Goal: Task Accomplishment & Management: Manage account settings

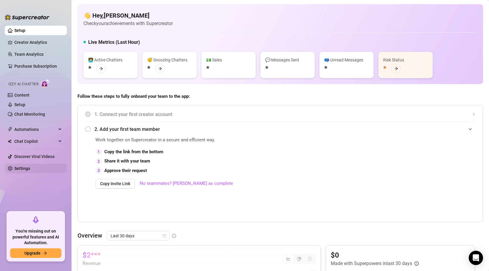
click at [24, 170] on link "Settings" at bounding box center [22, 168] width 16 height 5
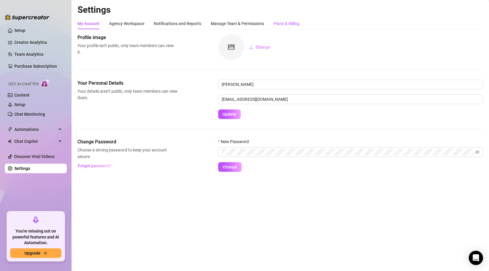
click at [277, 25] on div "Plans & Billing" at bounding box center [287, 23] width 26 height 7
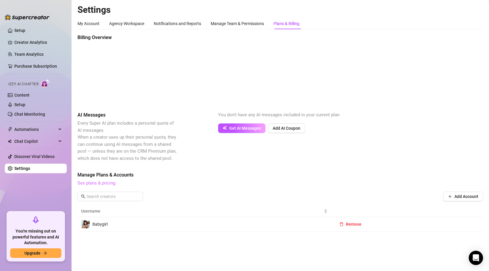
click at [104, 183] on link "See plans & pricing" at bounding box center [97, 182] width 38 height 5
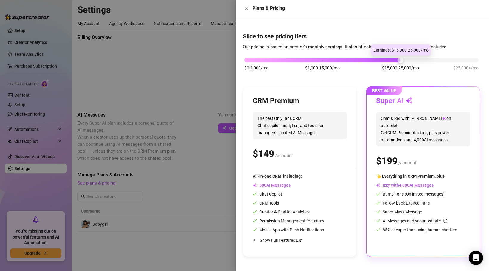
drag, startPoint x: 320, startPoint y: 58, endPoint x: 408, endPoint y: 58, distance: 88.0
click at [408, 58] on div "$0-1,000/mo $1,000-15,000/mo $15,000-25,000/mo $25,000+/mo" at bounding box center [362, 59] width 234 height 4
click at [249, 7] on button "Close" at bounding box center [246, 8] width 7 height 7
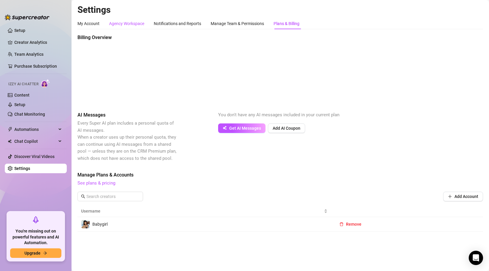
click at [130, 26] on div "Agency Workspace" at bounding box center [126, 23] width 35 height 7
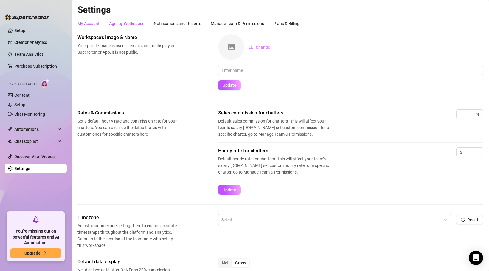
click at [81, 25] on div "My Account" at bounding box center [89, 23] width 22 height 7
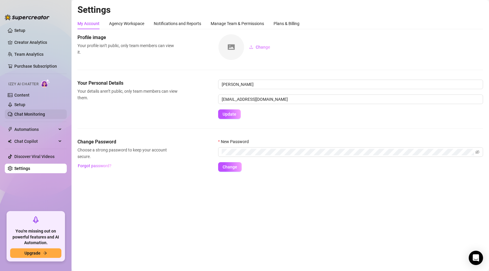
click at [33, 115] on link "Chat Monitoring" at bounding box center [29, 114] width 31 height 5
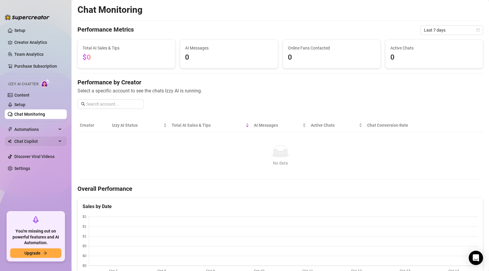
click at [61, 142] on div "Chat Copilot" at bounding box center [36, 142] width 62 height 10
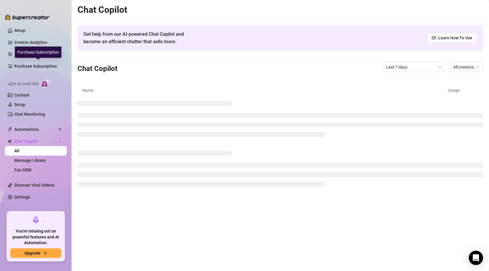
click at [32, 51] on div "Purchase Subscription" at bounding box center [38, 52] width 47 height 11
click at [14, 52] on link "Team Analytics" at bounding box center [28, 54] width 29 height 5
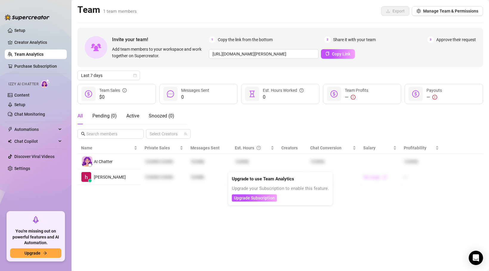
click at [183, 11] on div "Team 1 team members Export Manage Team & Permissions" at bounding box center [281, 11] width 406 height 14
click at [244, 199] on span "Upgrade Subscription" at bounding box center [254, 198] width 41 height 5
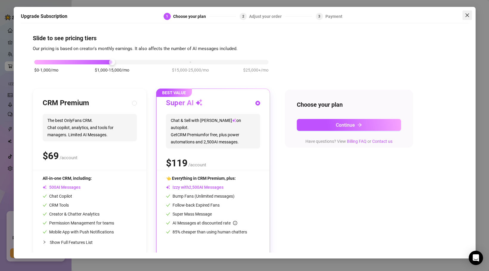
click at [465, 13] on icon "close" at bounding box center [467, 15] width 5 height 5
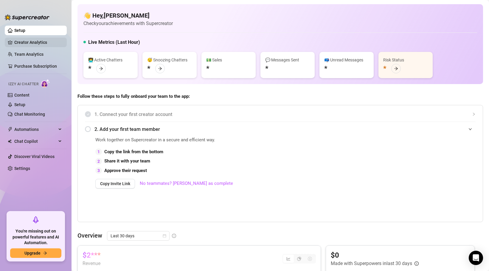
click at [17, 41] on link "Creator Analytics" at bounding box center [38, 43] width 48 height 10
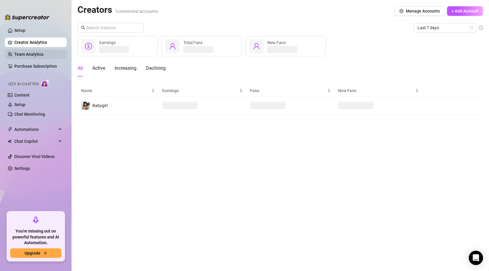
click at [24, 57] on link "Team Analytics" at bounding box center [28, 54] width 29 height 5
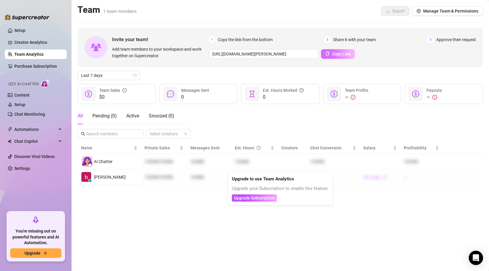
click at [332, 55] on span "Copy Link" at bounding box center [341, 54] width 18 height 5
click at [481, 10] on button "Manage Team & Permissions" at bounding box center [447, 11] width 71 height 10
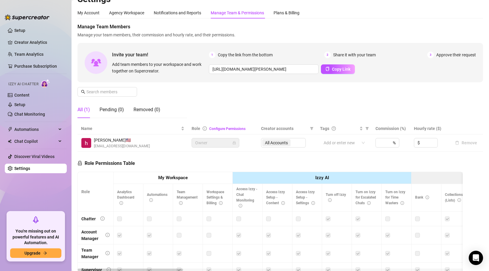
scroll to position [7, 0]
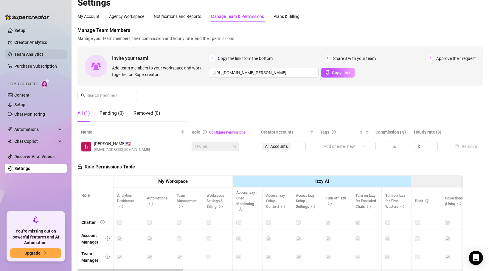
click at [33, 53] on link "Team Analytics" at bounding box center [28, 54] width 29 height 5
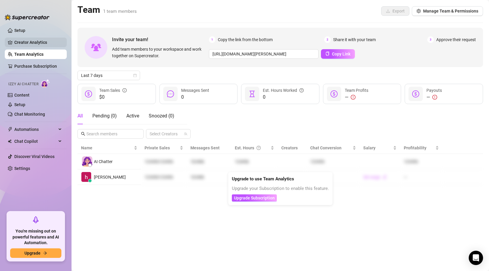
click at [31, 41] on link "Creator Analytics" at bounding box center [38, 43] width 48 height 10
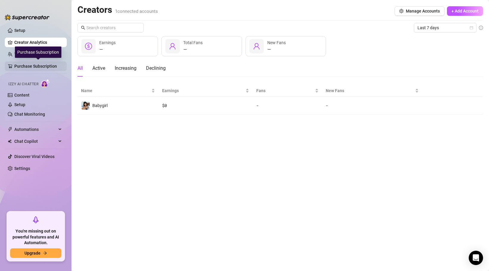
click at [38, 69] on link "Purchase Subscription" at bounding box center [38, 66] width 48 height 10
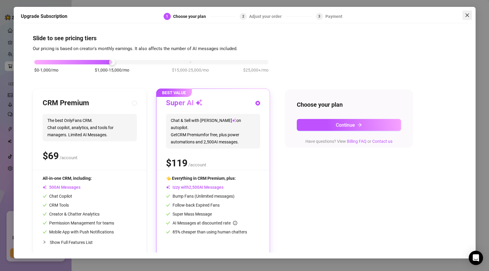
click at [468, 14] on icon "close" at bounding box center [467, 15] width 5 height 5
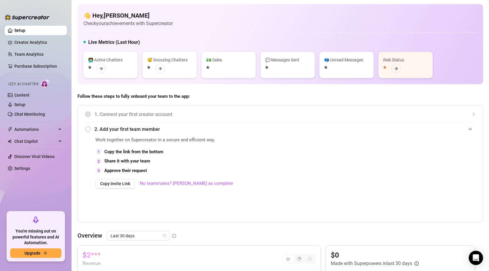
click at [132, 129] on span "2. Add your first team member" at bounding box center [285, 129] width 381 height 7
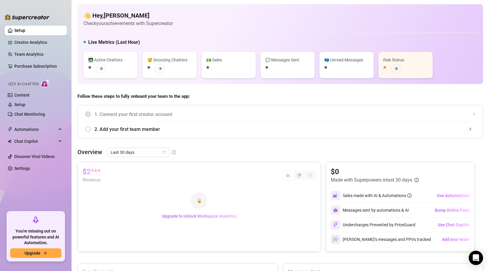
click at [132, 129] on span "2. Add your first team member" at bounding box center [285, 129] width 381 height 7
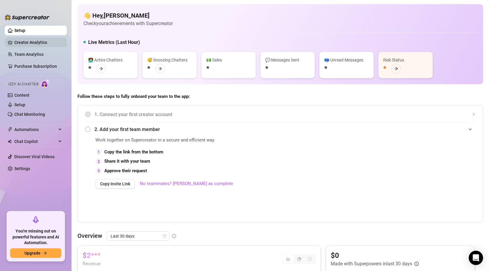
click at [39, 42] on link "Creator Analytics" at bounding box center [38, 43] width 48 height 10
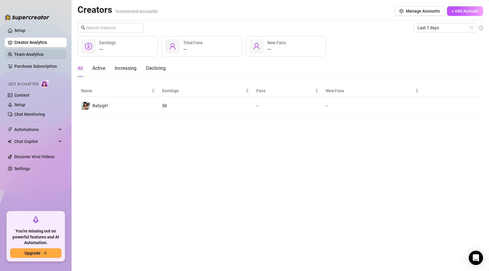
click at [39, 53] on link "Team Analytics" at bounding box center [28, 54] width 29 height 5
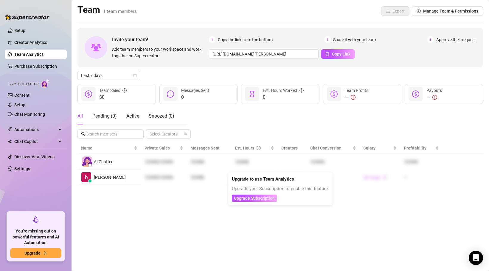
click at [39, 52] on link "Team Analytics" at bounding box center [28, 54] width 29 height 5
click at [38, 44] on link "Creator Analytics" at bounding box center [38, 43] width 48 height 10
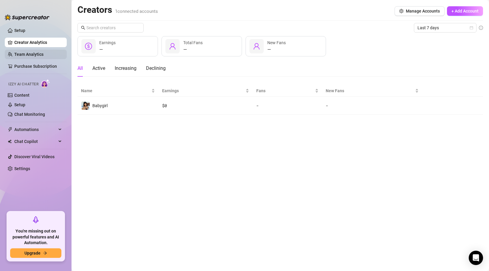
click at [38, 54] on link "Team Analytics" at bounding box center [28, 54] width 29 height 5
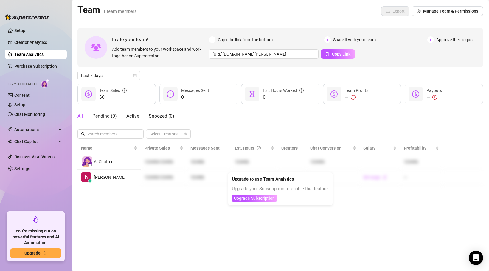
click at [436, 39] on div "3 Approve their request" at bounding box center [452, 39] width 49 height 7
click at [438, 53] on div "https://console.supercreator.app/invite?code=VqipfEl2VKPkCeC996MSl79dZZr1&works…" at bounding box center [342, 54] width 267 height 10
click at [455, 8] on button "Manage Team & Permissions" at bounding box center [447, 11] width 71 height 10
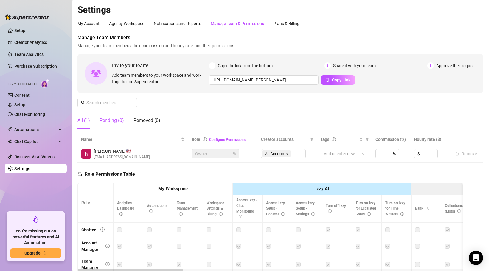
click at [107, 120] on div "Pending (0)" at bounding box center [112, 120] width 24 height 7
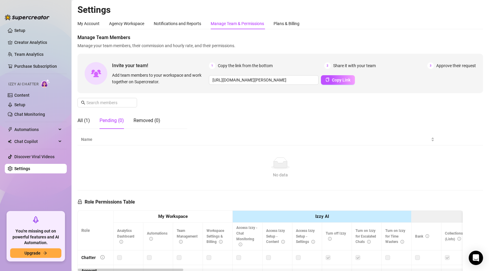
click at [314, 169] on div "No data" at bounding box center [281, 163] width 394 height 12
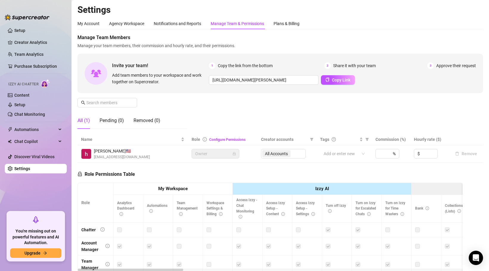
click at [180, 151] on div "hazel f. 🇺🇸 hazelfayefaye@gmail.com" at bounding box center [132, 154] width 103 height 12
click at [101, 151] on span "hazel f. 🇺🇸" at bounding box center [122, 151] width 56 height 7
click at [104, 153] on span "hazel f. 🇺🇸" at bounding box center [122, 151] width 56 height 7
click at [113, 163] on div "Role Permissions Table" at bounding box center [107, 173] width 58 height 20
click at [110, 123] on div "Click to sort ascending" at bounding box center [132, 126] width 47 height 11
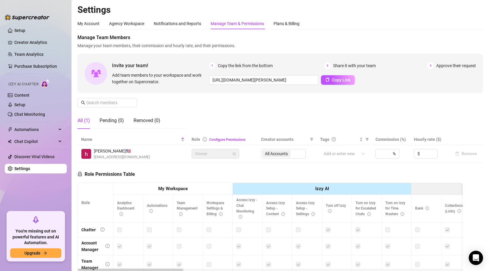
click at [109, 111] on div "Manage Team Members Manage your team members, their commission and hourly rate,…" at bounding box center [281, 84] width 406 height 100
click at [109, 118] on div "Pending (0)" at bounding box center [112, 120] width 24 height 7
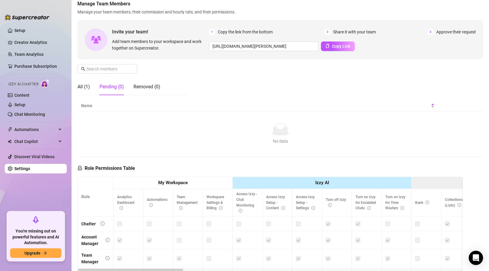
scroll to position [35, 0]
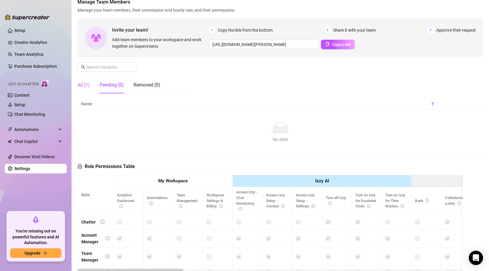
click at [88, 86] on div "All (1)" at bounding box center [84, 84] width 13 height 7
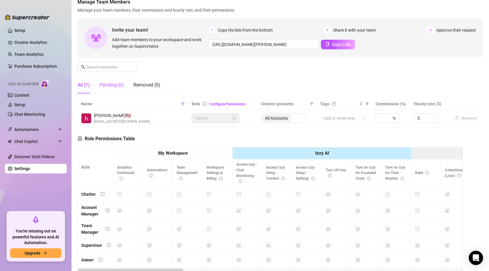
click at [107, 85] on div "Pending (0)" at bounding box center [112, 84] width 24 height 7
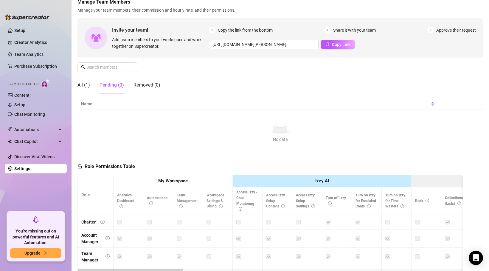
click at [248, 132] on div "No data" at bounding box center [281, 128] width 394 height 12
click at [143, 72] on div "Manage Team Members Manage your team members, their commission and hourly rate,…" at bounding box center [281, 49] width 406 height 100
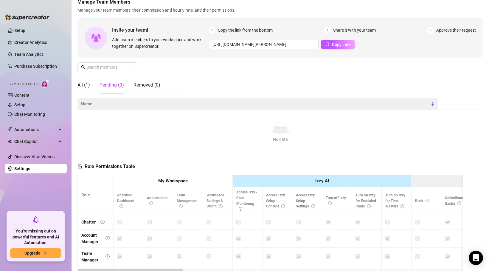
click at [143, 101] on span "Name" at bounding box center [255, 104] width 349 height 7
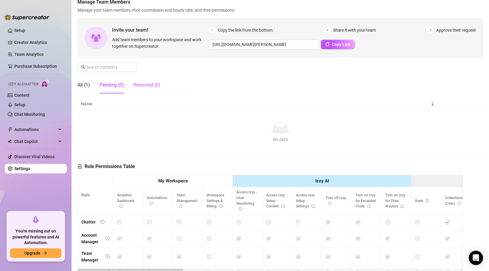
click at [143, 83] on div "Removed (0)" at bounding box center [147, 84] width 27 height 7
click at [79, 87] on div "All (1)" at bounding box center [84, 84] width 13 height 7
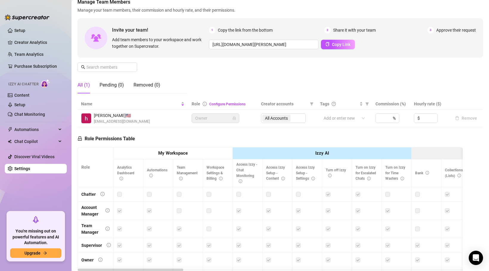
click at [90, 87] on div "All (1) Pending (0) Removed (0)" at bounding box center [119, 85] width 83 height 17
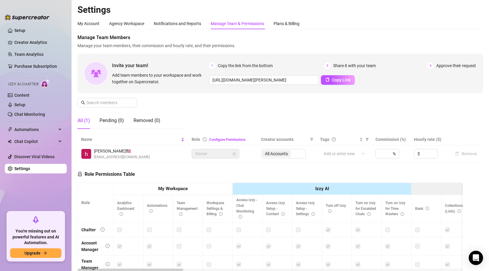
click at [271, 32] on div "My Account Agency Workspace Notifications and Reports Manage Team & Permissions…" at bounding box center [281, 176] width 406 height 316
click at [289, 18] on div "Plans & Billing" at bounding box center [287, 23] width 26 height 11
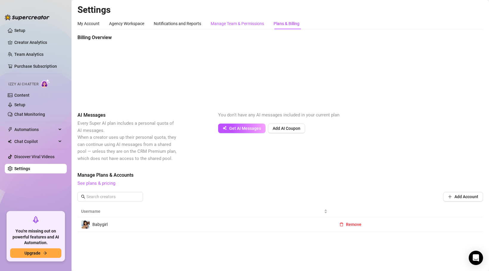
click at [227, 24] on div "Manage Team & Permissions" at bounding box center [237, 23] width 53 height 7
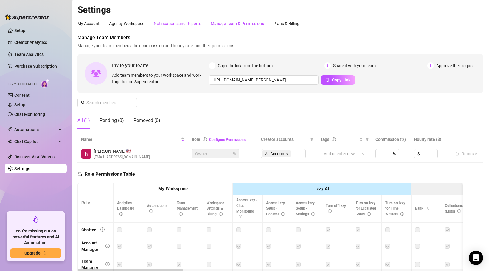
click at [171, 25] on div "Notifications and Reports" at bounding box center [177, 23] width 47 height 7
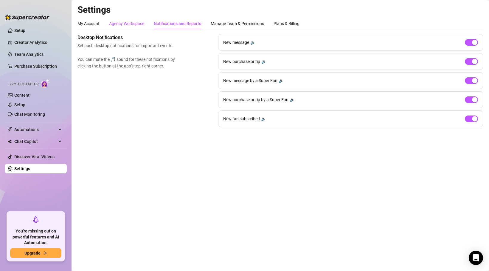
click at [139, 25] on div "Agency Workspace" at bounding box center [126, 23] width 35 height 7
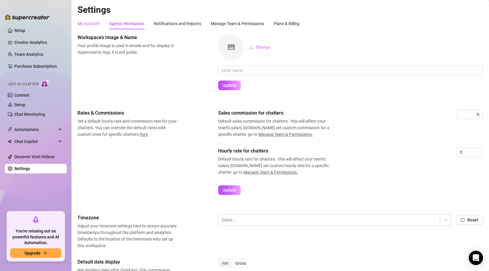
click at [88, 22] on div "My Account" at bounding box center [89, 23] width 22 height 7
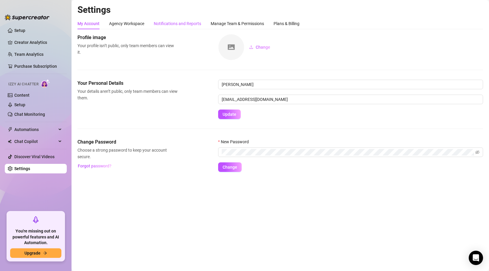
click at [191, 21] on div "Notifications and Reports" at bounding box center [177, 23] width 47 height 7
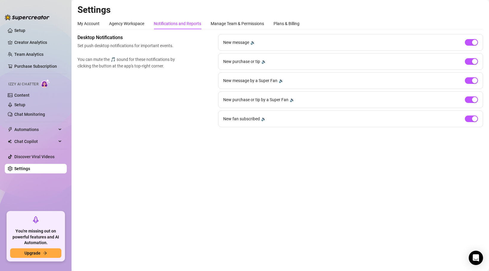
click at [101, 26] on div "My Account Agency Workspace Notifications and Reports Manage Team & Permissions…" at bounding box center [189, 23] width 222 height 11
click at [90, 26] on div "My Account" at bounding box center [89, 23] width 22 height 7
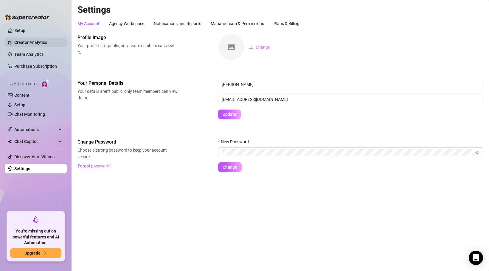
click at [29, 42] on link "Creator Analytics" at bounding box center [38, 43] width 48 height 10
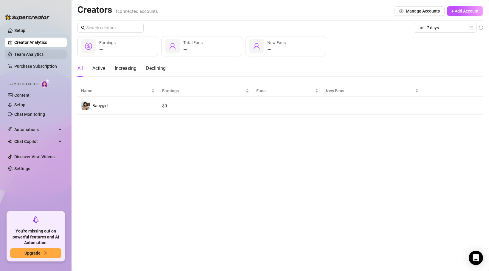
click at [42, 54] on link "Team Analytics" at bounding box center [28, 54] width 29 height 5
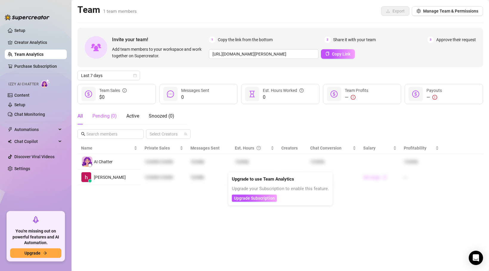
click at [110, 120] on div "Pending ( 0 )" at bounding box center [104, 116] width 24 height 17
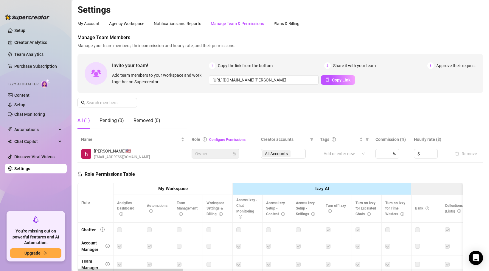
click at [222, 151] on span "Owner" at bounding box center [215, 153] width 41 height 9
click at [212, 174] on div "Role Permissions Table Role My Workspace Izzy AI OnlyFans Side Menu OnlyFans Ch…" at bounding box center [271, 249] width 386 height 172
click at [117, 119] on div "Pending (0)" at bounding box center [112, 120] width 24 height 7
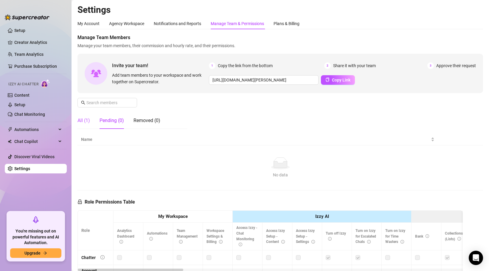
click at [82, 119] on div "All (1)" at bounding box center [84, 120] width 13 height 7
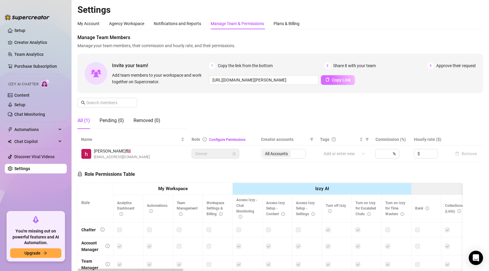
click at [333, 80] on span "Copy Link" at bounding box center [341, 80] width 18 height 5
click at [337, 68] on span "Share it with your team" at bounding box center [354, 65] width 43 height 7
click at [116, 121] on div "Pending (0)" at bounding box center [112, 120] width 24 height 7
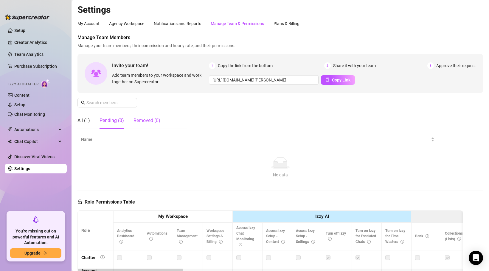
click at [146, 124] on div "Removed (0)" at bounding box center [147, 120] width 27 height 7
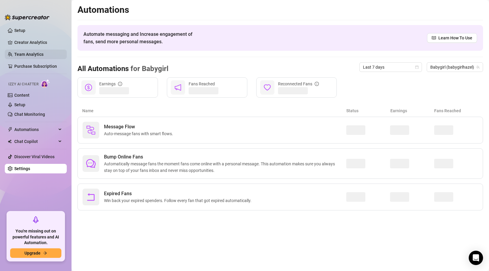
click at [28, 57] on link "Team Analytics" at bounding box center [28, 54] width 29 height 5
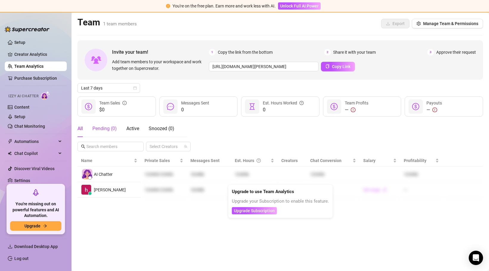
click at [111, 129] on div "Pending ( 0 )" at bounding box center [104, 128] width 24 height 7
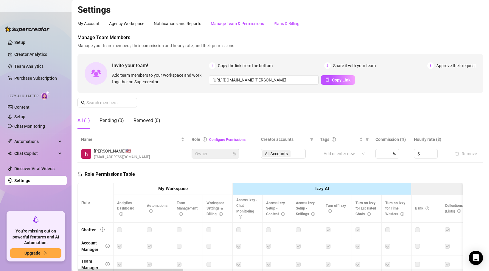
click at [286, 26] on div "Plans & Billing" at bounding box center [287, 23] width 26 height 7
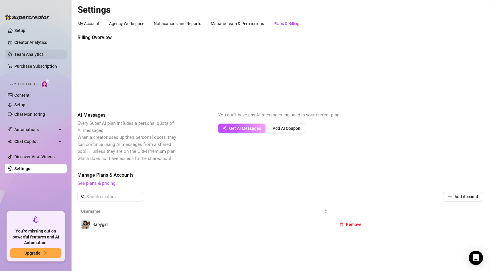
click at [18, 57] on link "Team Analytics" at bounding box center [28, 54] width 29 height 5
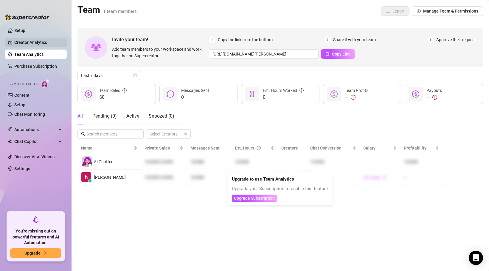
click at [14, 42] on link "Creator Analytics" at bounding box center [38, 43] width 48 height 10
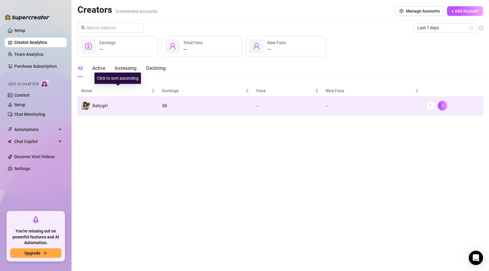
click at [148, 106] on td "Babygirl" at bounding box center [118, 106] width 81 height 18
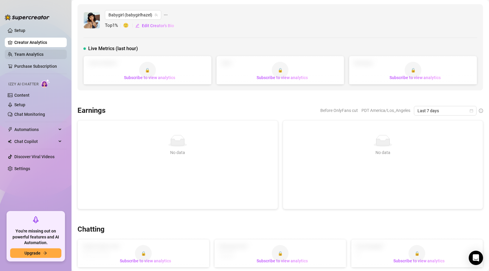
click at [22, 56] on link "Team Analytics" at bounding box center [28, 54] width 29 height 5
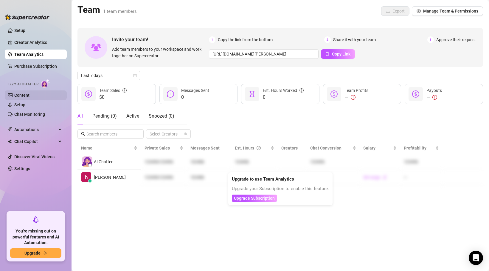
click at [19, 98] on link "Content" at bounding box center [21, 95] width 15 height 5
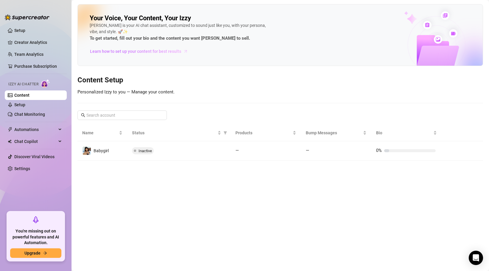
click at [135, 51] on span "Learn how to set up your content for best results" at bounding box center [135, 51] width 91 height 7
click at [30, 168] on link "Settings" at bounding box center [22, 168] width 16 height 5
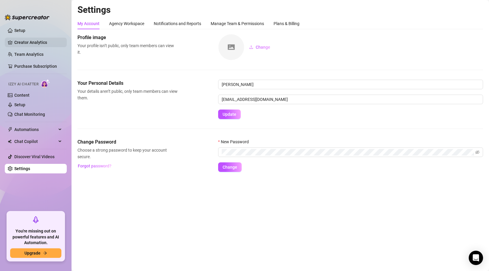
click at [28, 44] on link "Creator Analytics" at bounding box center [38, 43] width 48 height 10
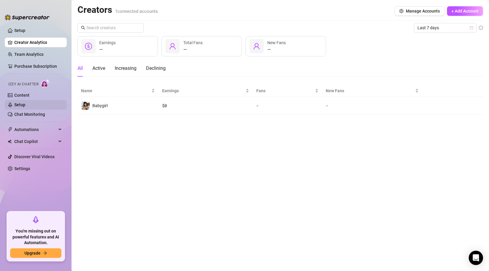
click at [25, 102] on link "Setup" at bounding box center [19, 104] width 11 height 5
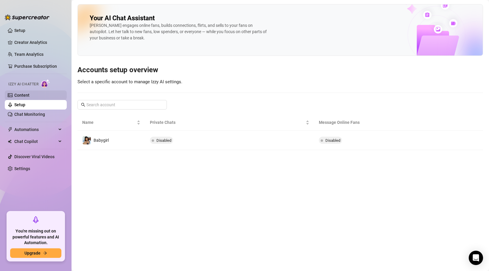
click at [26, 98] on link "Content" at bounding box center [21, 95] width 15 height 5
